Goal: Find specific page/section: Find specific page/section

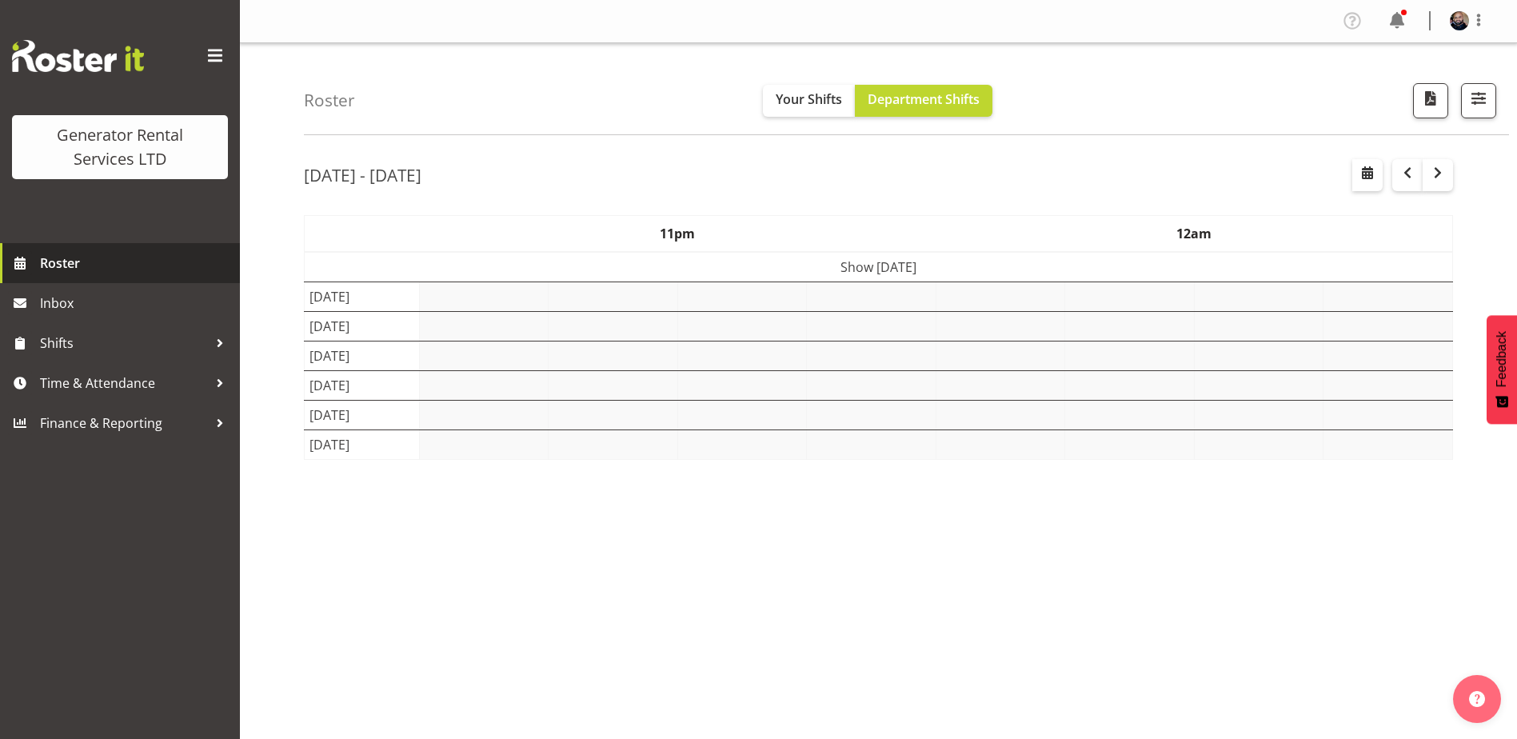
click at [74, 273] on span "Roster" at bounding box center [136, 263] width 192 height 24
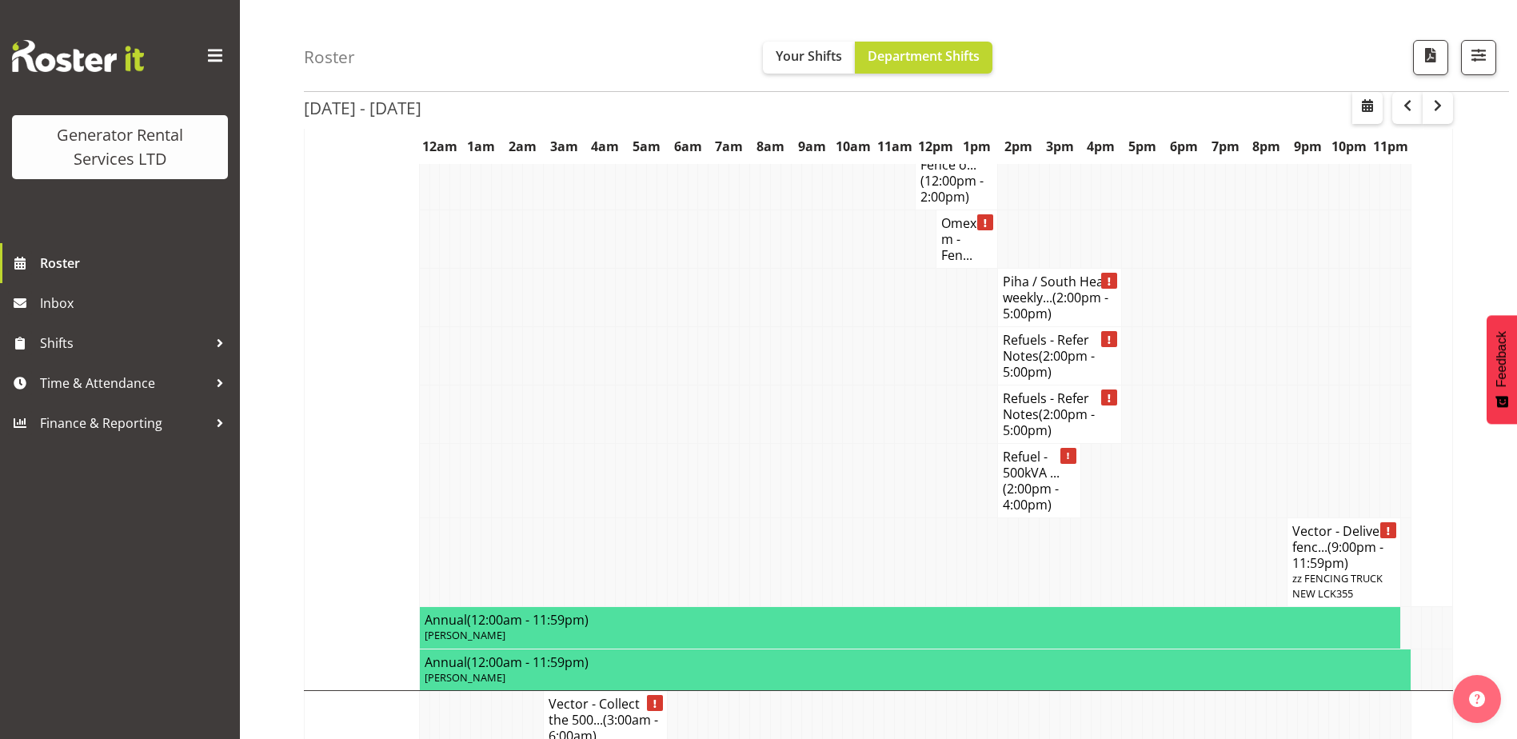
scroll to position [2028, 0]
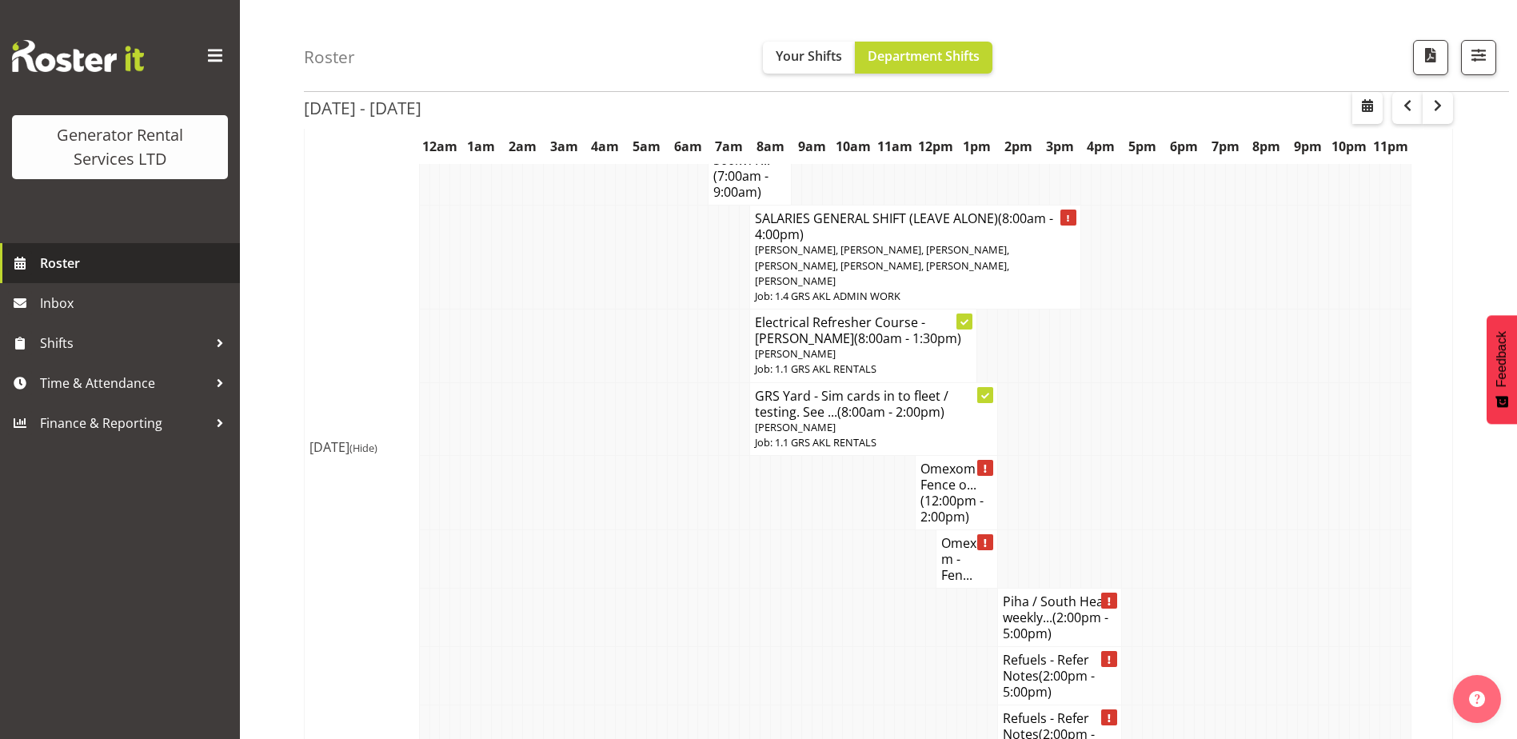
click at [77, 262] on span "Roster" at bounding box center [136, 263] width 192 height 24
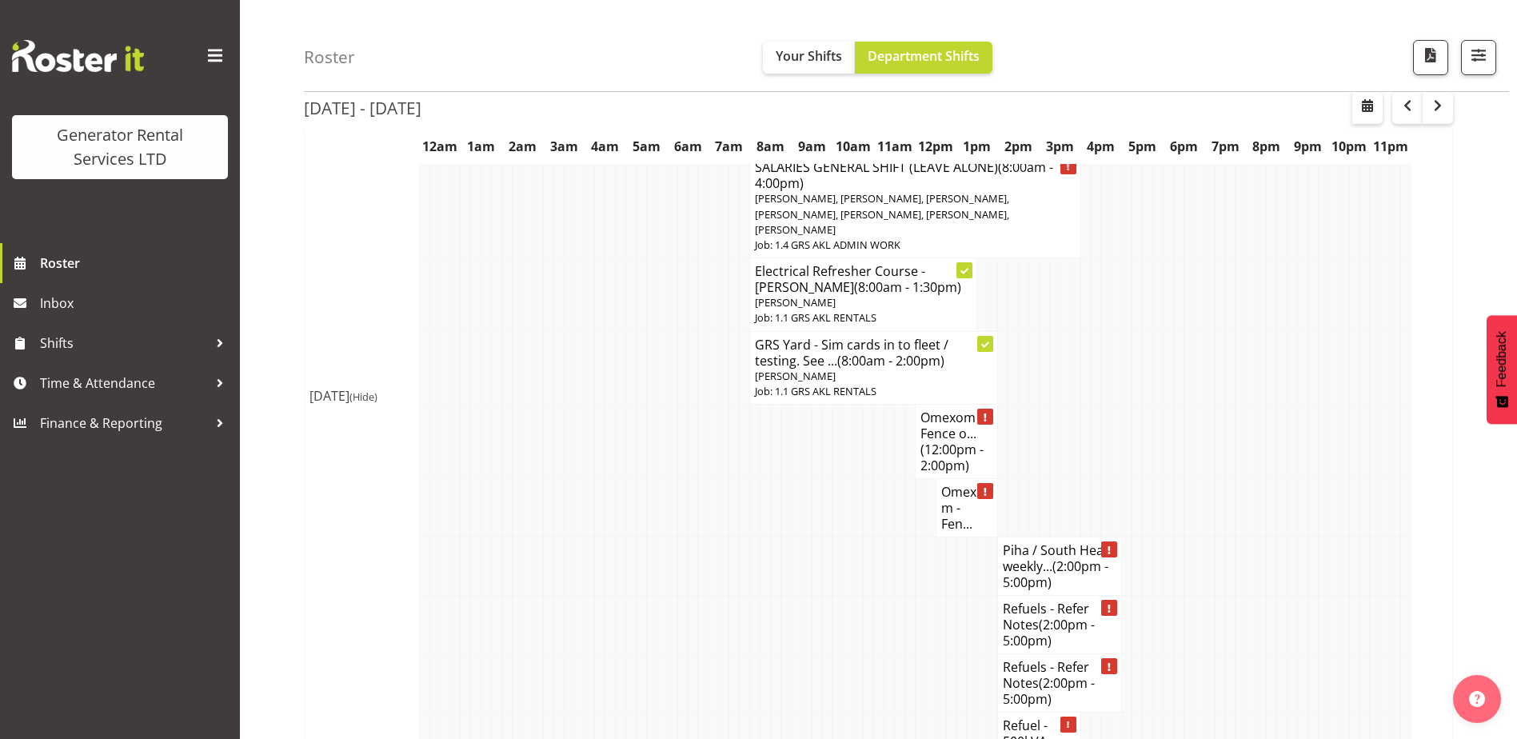
scroll to position [2239, 0]
